Goal: Book appointment/travel/reservation

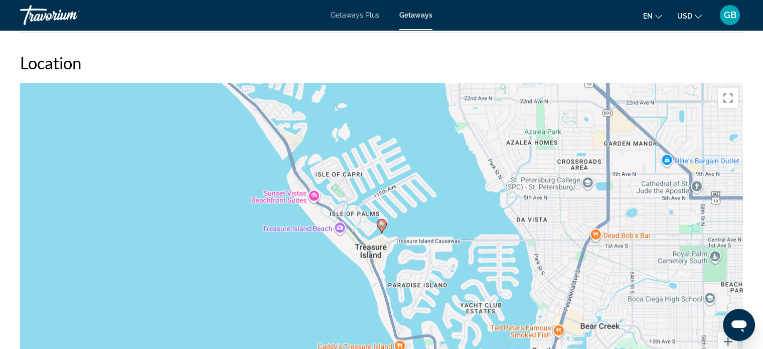
scroll to position [1055, 0]
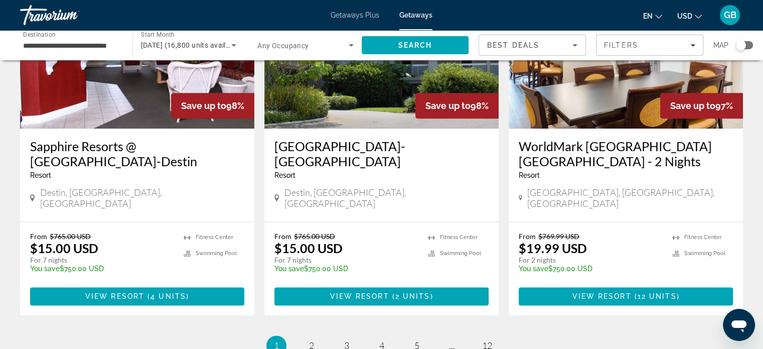
scroll to position [1265, 0]
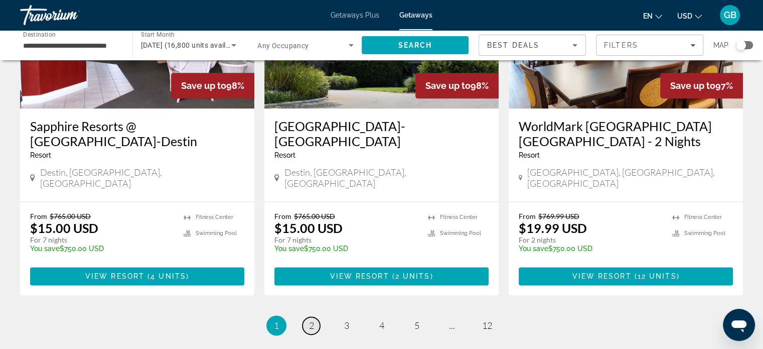
click at [305, 317] on link "page 2" at bounding box center [312, 326] width 18 height 18
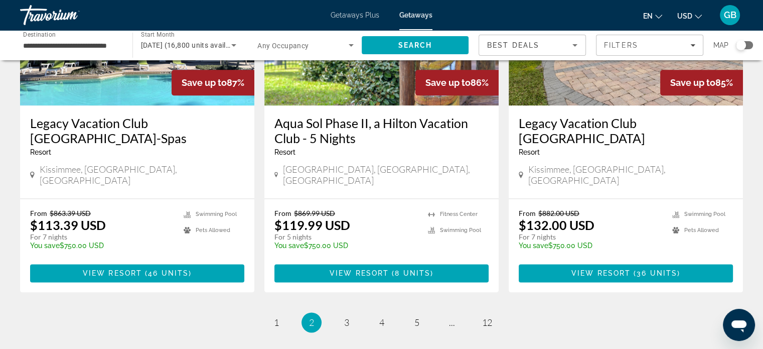
scroll to position [1298, 0]
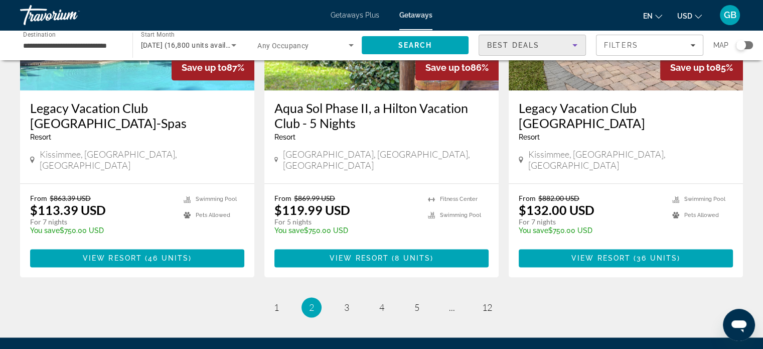
click at [575, 44] on icon "Sort by" at bounding box center [575, 45] width 5 height 3
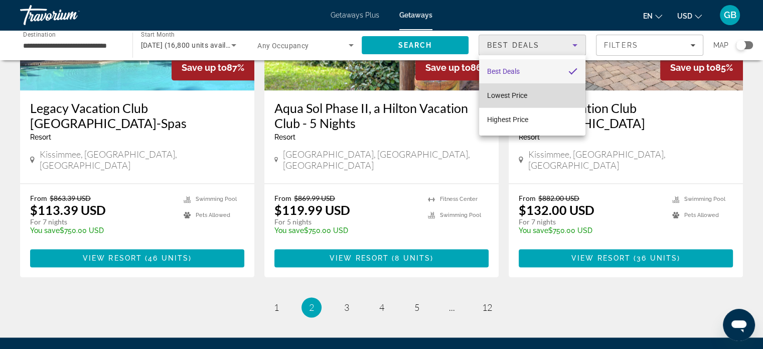
click at [516, 98] on span "Lowest Price" at bounding box center [507, 95] width 40 height 8
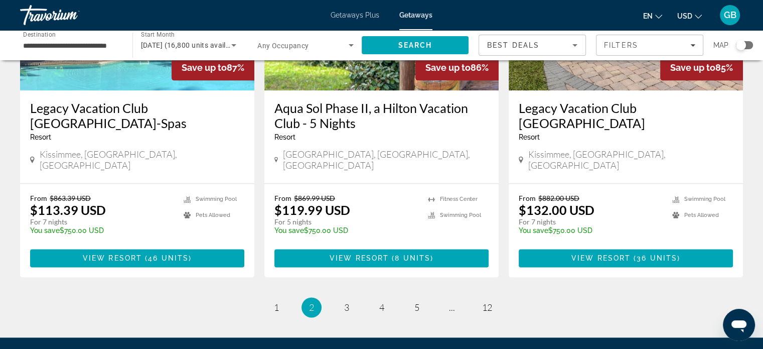
click at [696, 133] on div "Resort - This is an adults only resort" at bounding box center [626, 137] width 214 height 8
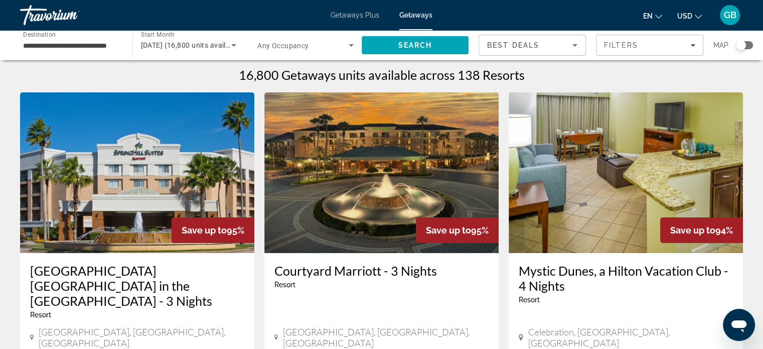
scroll to position [0, 0]
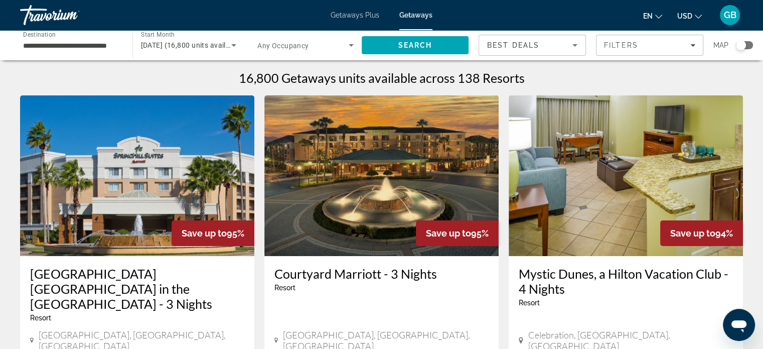
click at [575, 44] on icon "Sort by" at bounding box center [575, 45] width 12 height 12
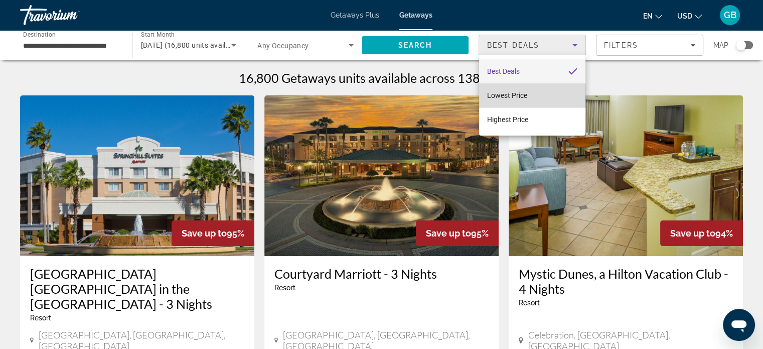
click at [520, 97] on span "Lowest Price" at bounding box center [507, 95] width 40 height 8
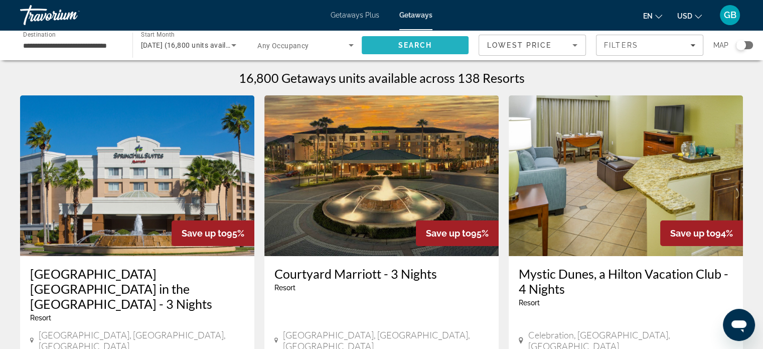
click at [427, 44] on span "Search" at bounding box center [415, 45] width 34 height 8
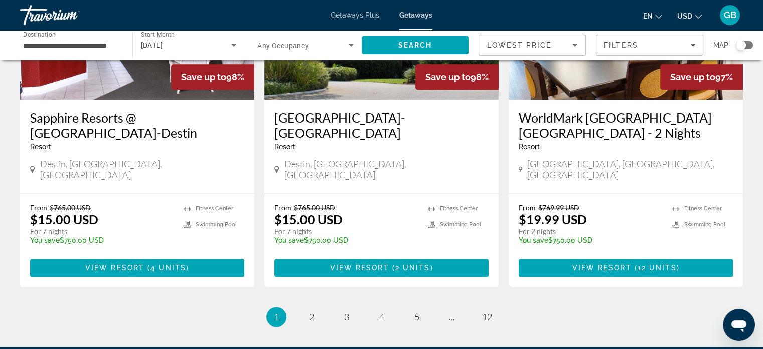
scroll to position [1278, 0]
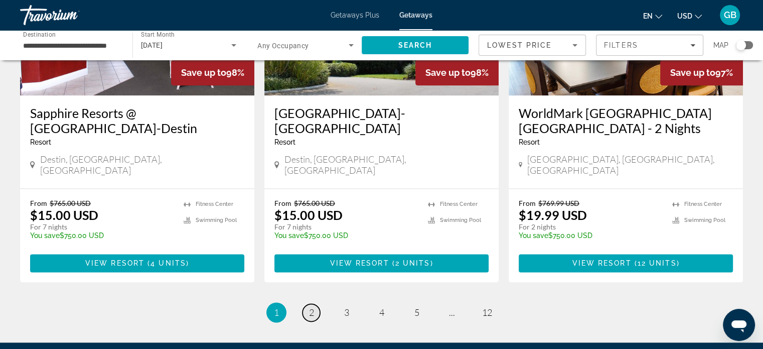
click at [313, 307] on span "2" at bounding box center [311, 312] width 5 height 11
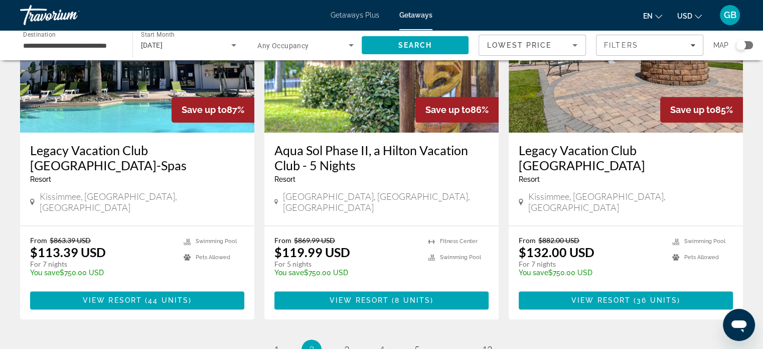
scroll to position [1253, 0]
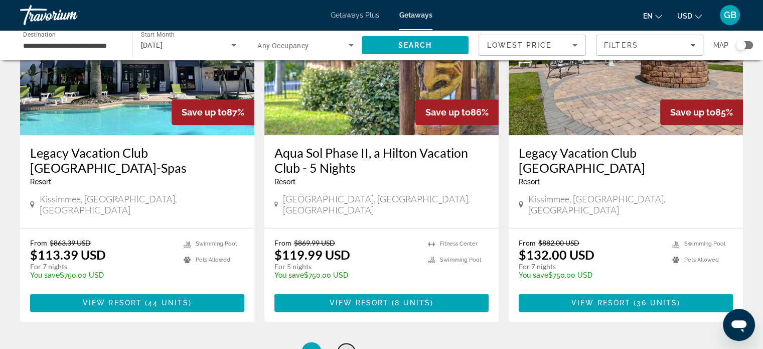
click at [347, 346] on span "3" at bounding box center [346, 351] width 5 height 11
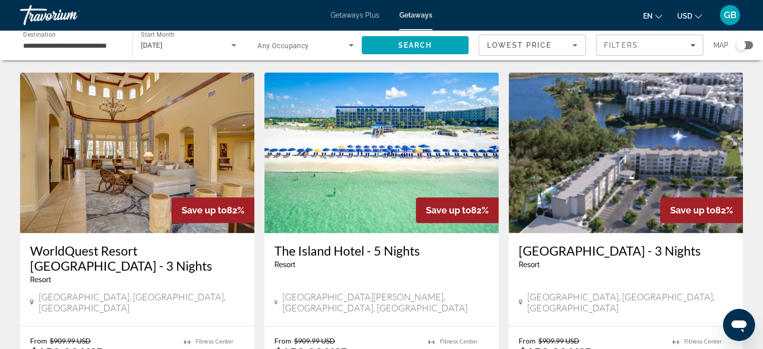
scroll to position [1145, 0]
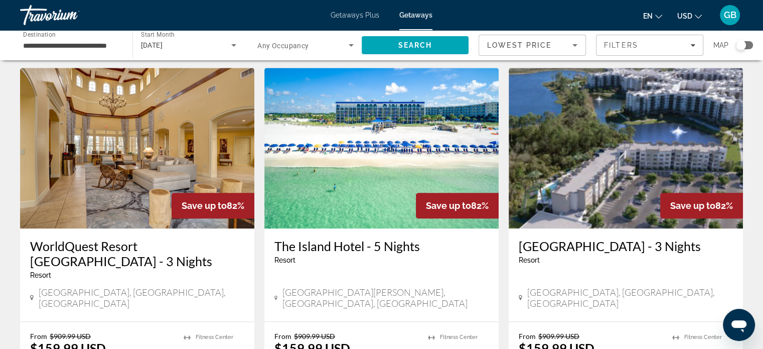
click at [351, 146] on img "Main content" at bounding box center [381, 148] width 234 height 161
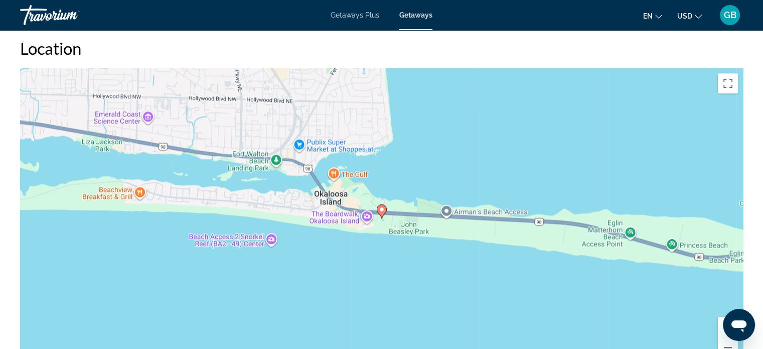
scroll to position [1166, 0]
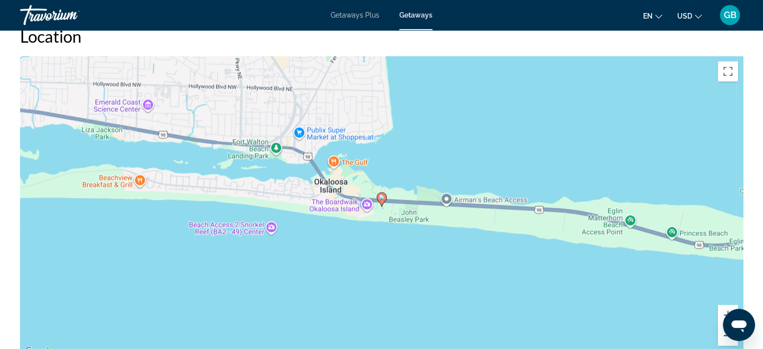
click at [724, 337] on button "Zoom out" at bounding box center [728, 335] width 20 height 20
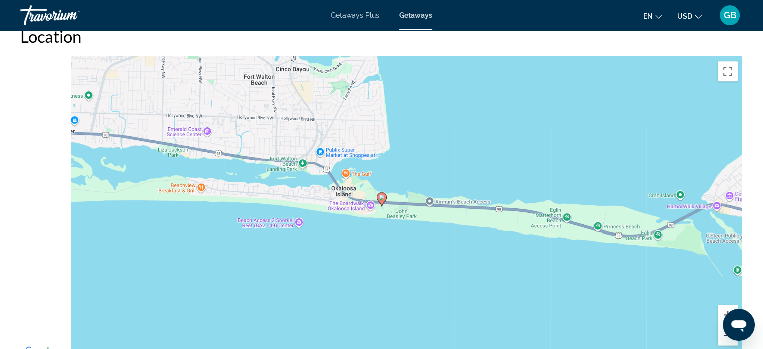
click at [724, 337] on button "Zoom out" at bounding box center [728, 335] width 20 height 20
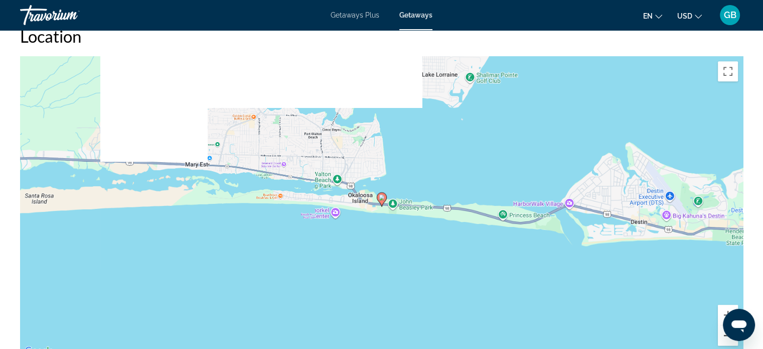
click at [724, 337] on button "Zoom out" at bounding box center [728, 335] width 20 height 20
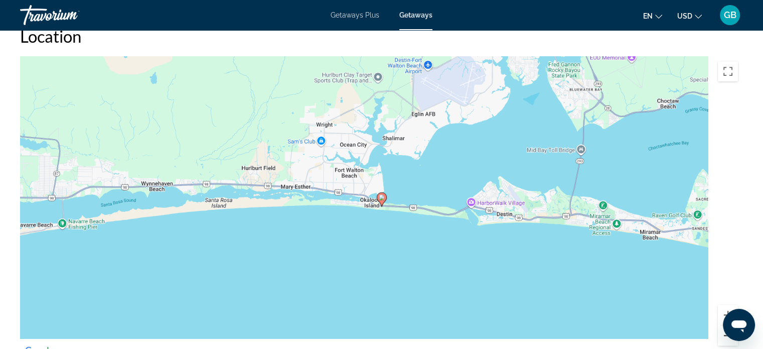
click at [724, 337] on button "Zoom out" at bounding box center [728, 335] width 20 height 20
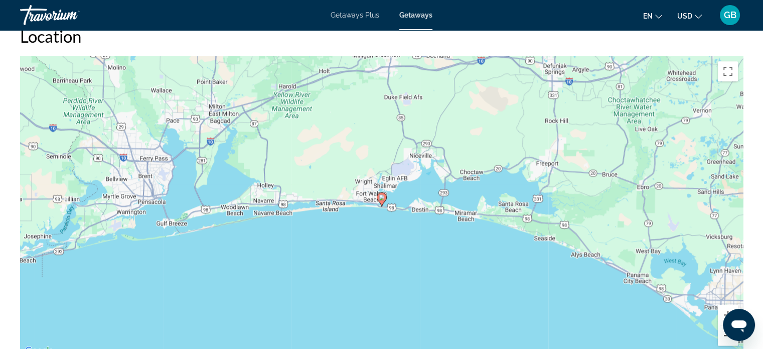
click at [724, 337] on button "Zoom out" at bounding box center [728, 335] width 20 height 20
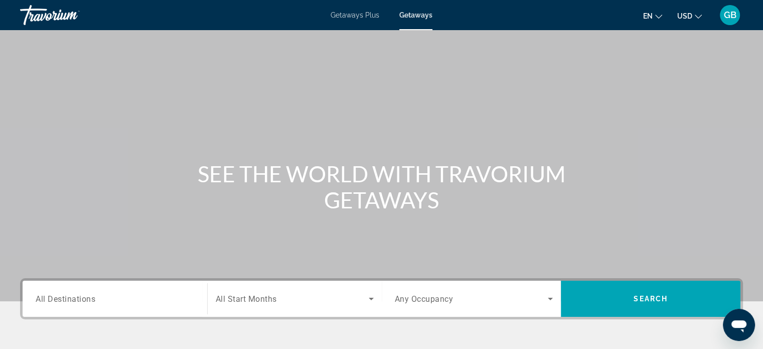
click at [761, 117] on div "Main content" at bounding box center [381, 150] width 763 height 301
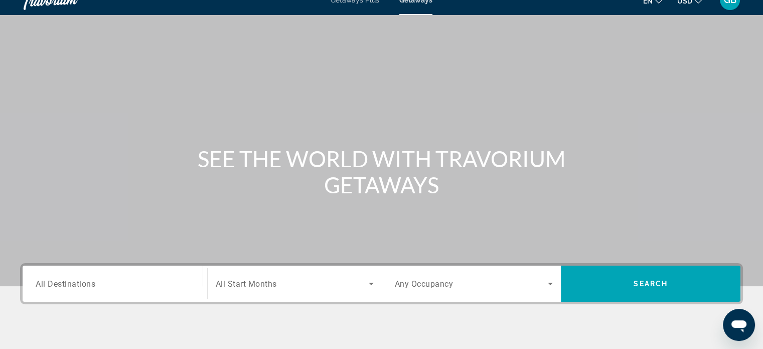
drag, startPoint x: 761, startPoint y: 117, endPoint x: 762, endPoint y: 126, distance: 9.2
click at [762, 126] on div "Main content" at bounding box center [381, 135] width 763 height 301
